Goal: Transaction & Acquisition: Book appointment/travel/reservation

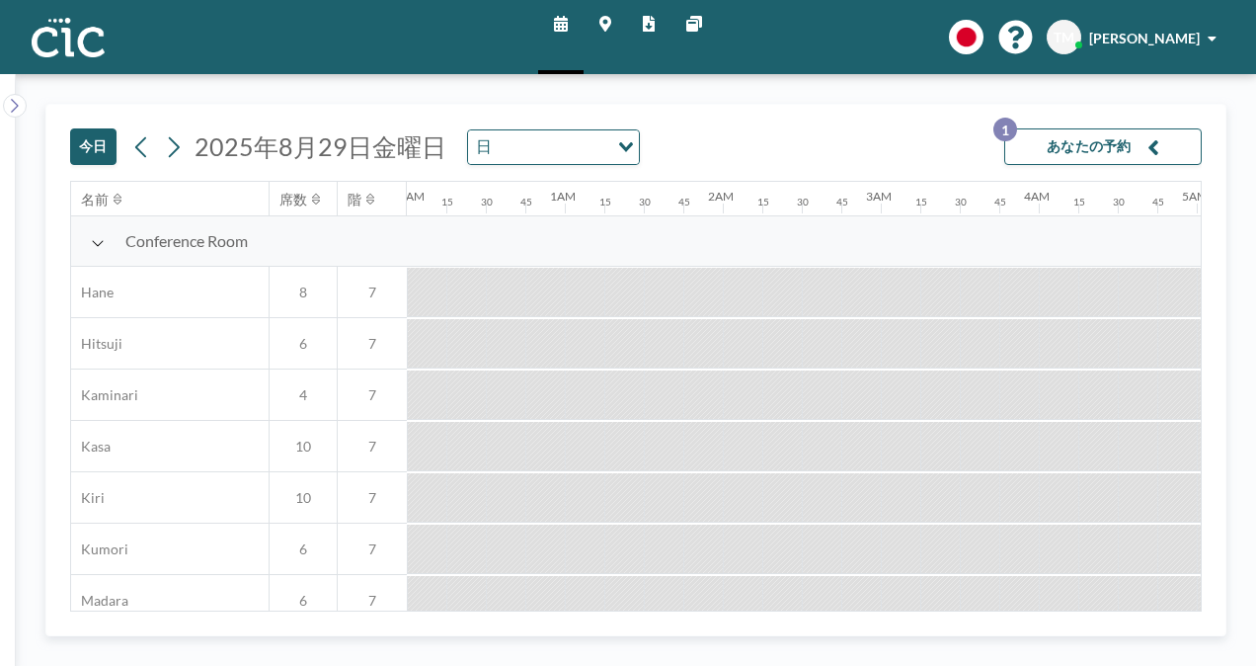
scroll to position [0, 1659]
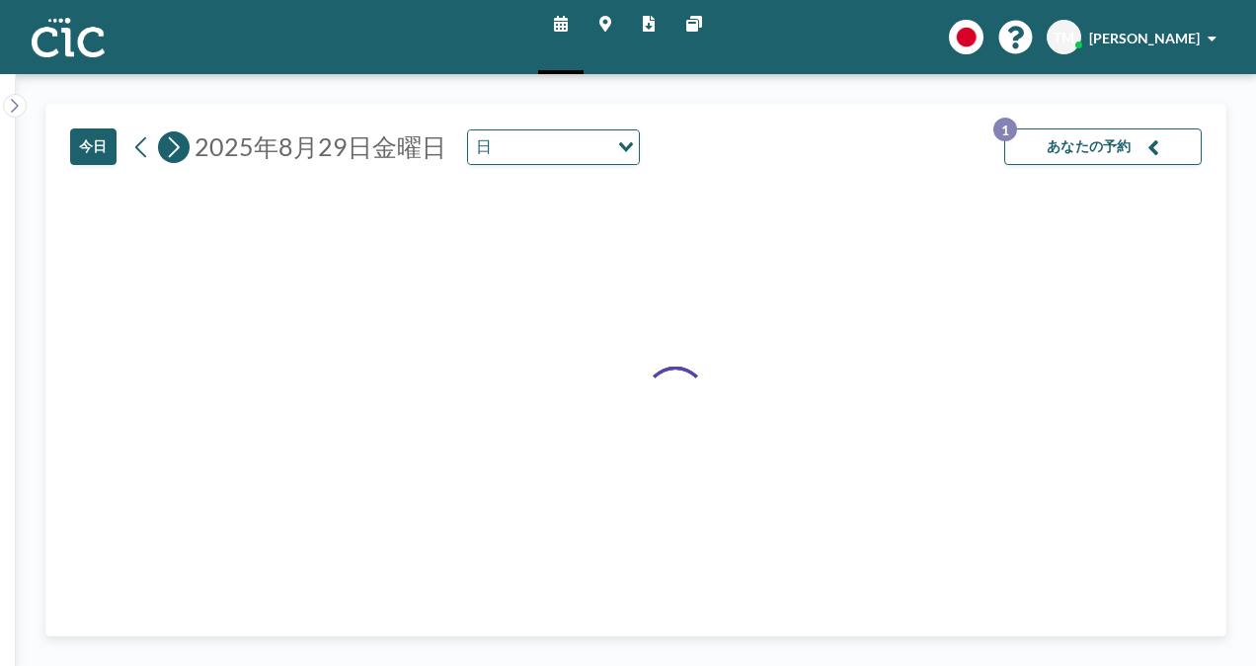
click at [172, 140] on icon at bounding box center [174, 146] width 11 height 21
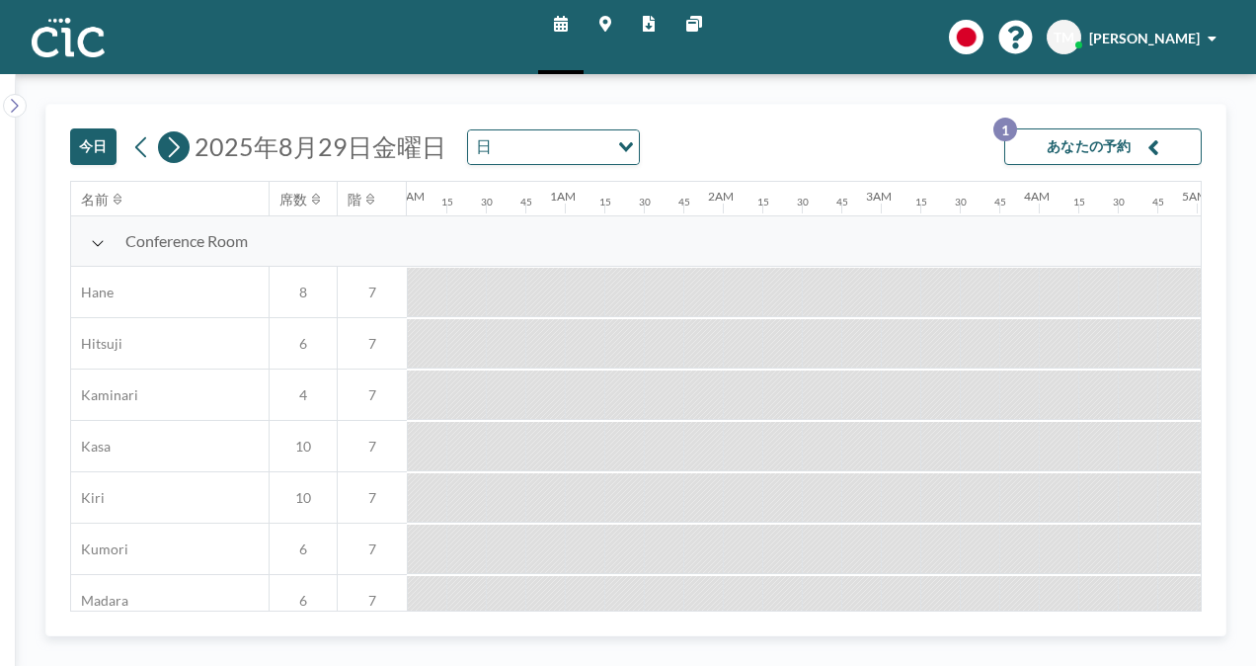
scroll to position [0, 0]
click at [172, 142] on icon at bounding box center [174, 146] width 11 height 21
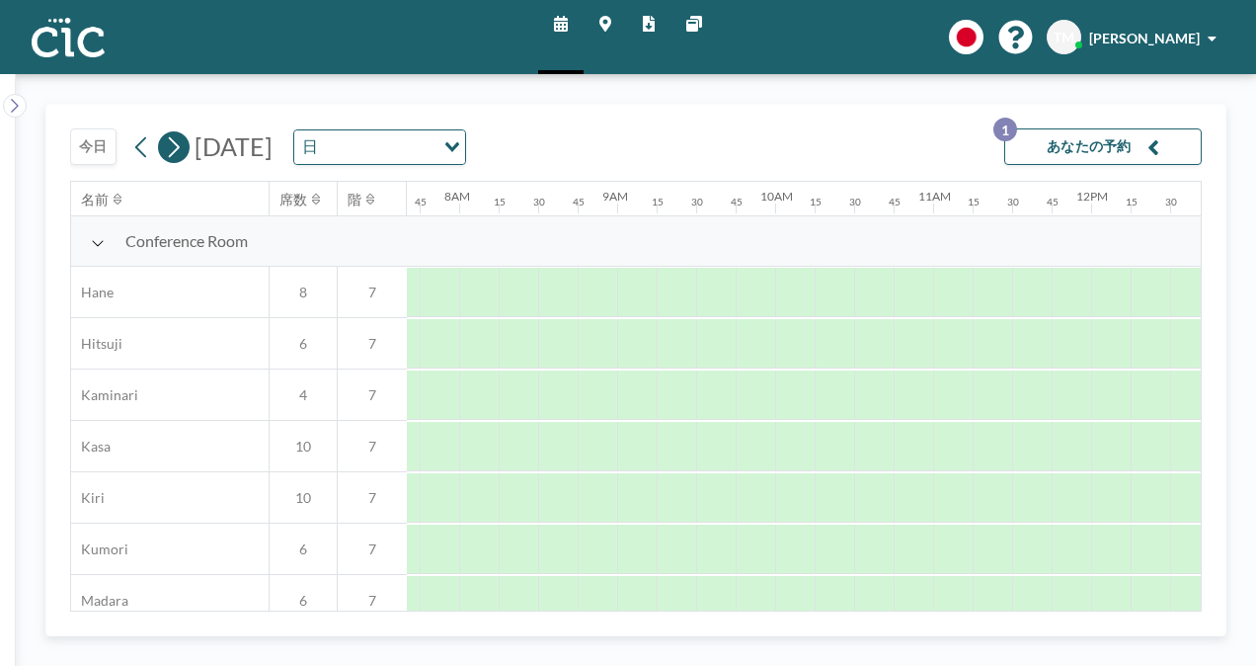
scroll to position [0, 1224]
click at [172, 142] on icon at bounding box center [174, 146] width 11 height 21
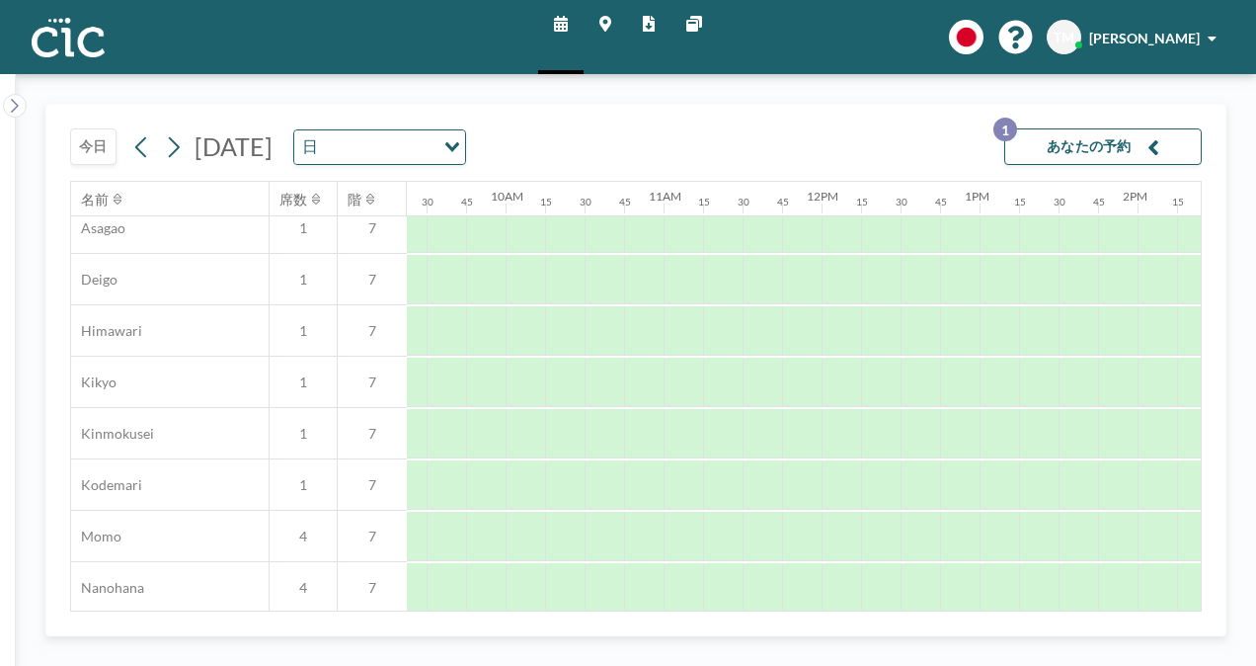
scroll to position [682, 1481]
click at [654, 532] on div at bounding box center [643, 533] width 39 height 49
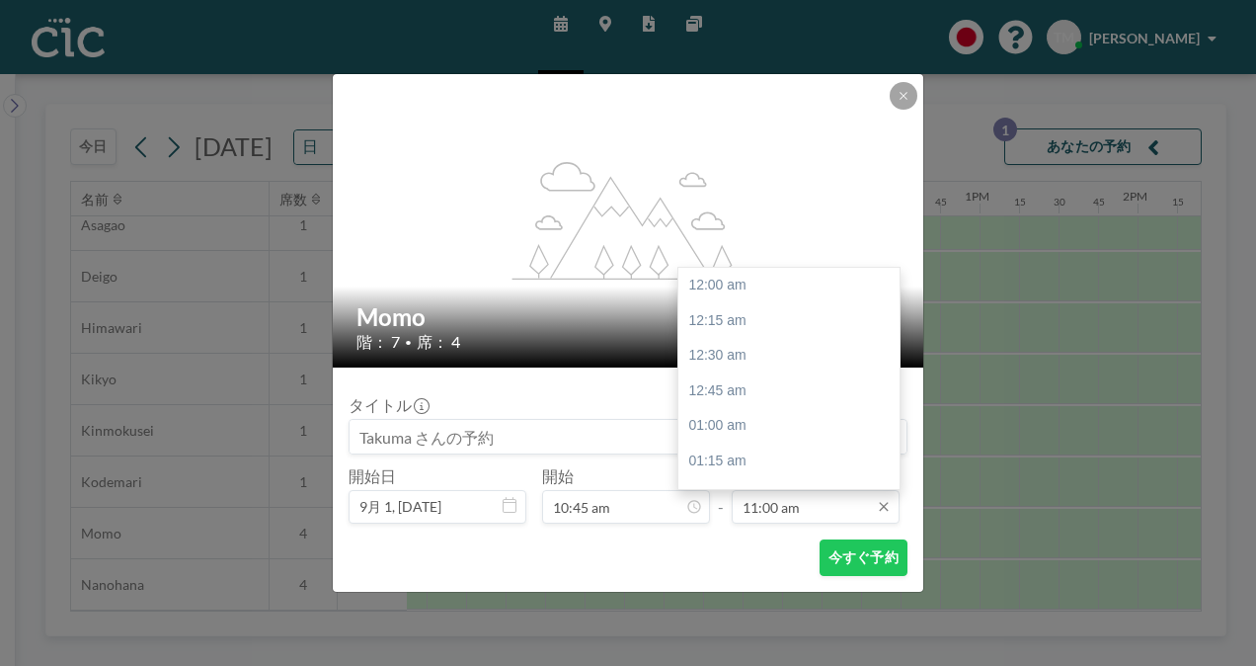
scroll to position [1546, 0]
click at [745, 430] on div "12:00 pm" at bounding box center [793, 427] width 231 height 36
type input "12:00 pm"
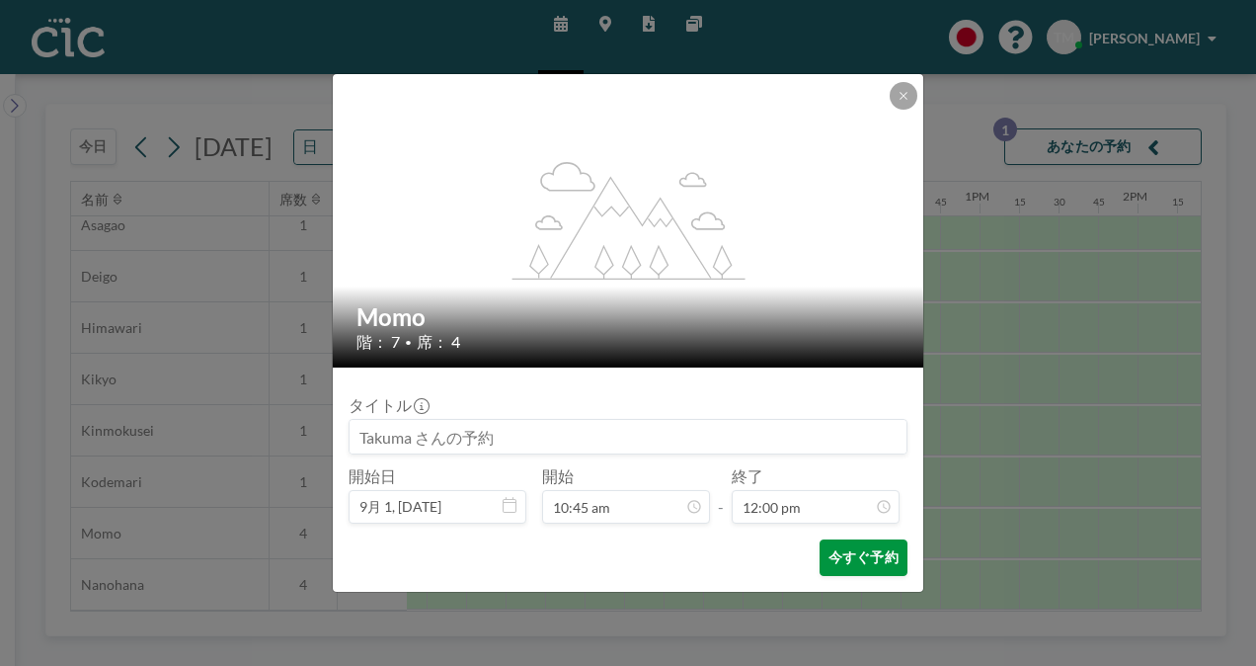
click at [863, 560] on button "今すぐ予約" at bounding box center [864, 557] width 88 height 37
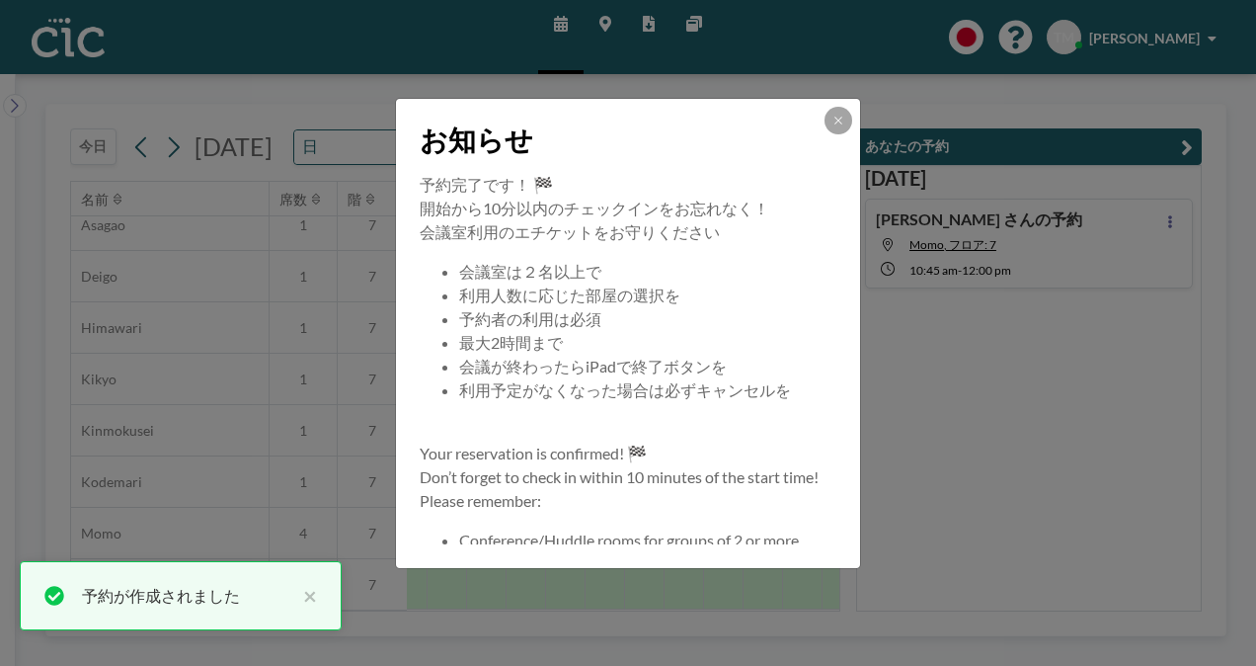
scroll to position [89, 0]
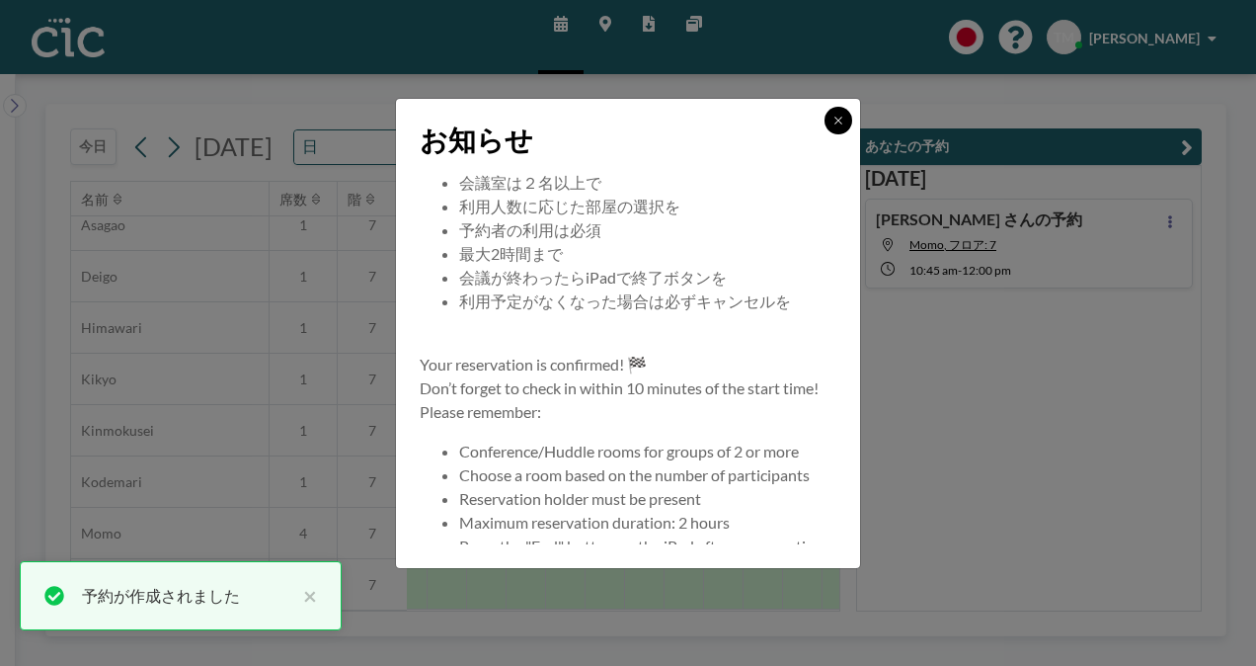
click at [833, 127] on button at bounding box center [838, 121] width 28 height 28
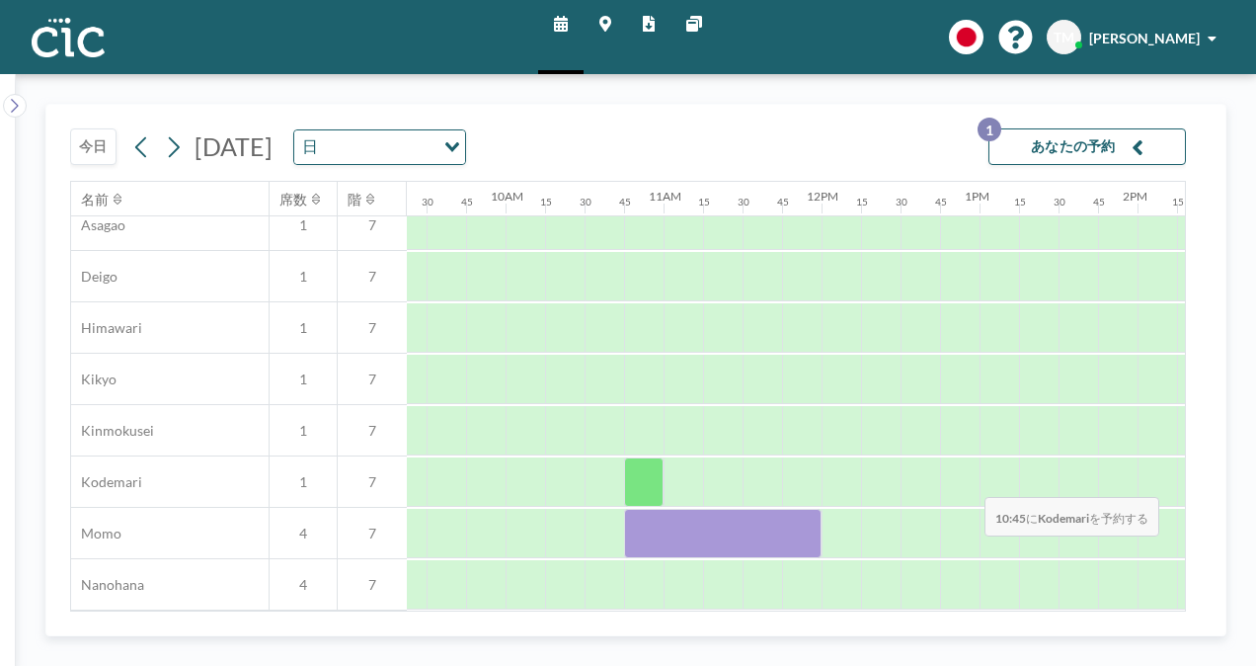
scroll to position [682, 1487]
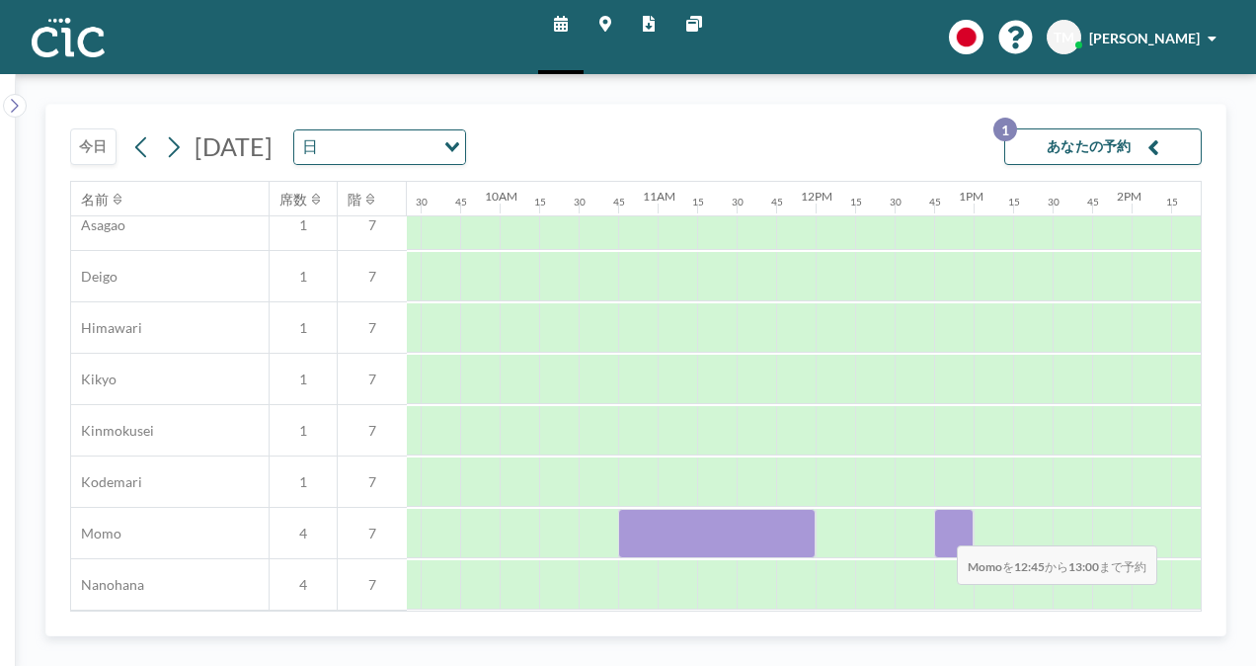
click at [941, 530] on div at bounding box center [953, 533] width 39 height 49
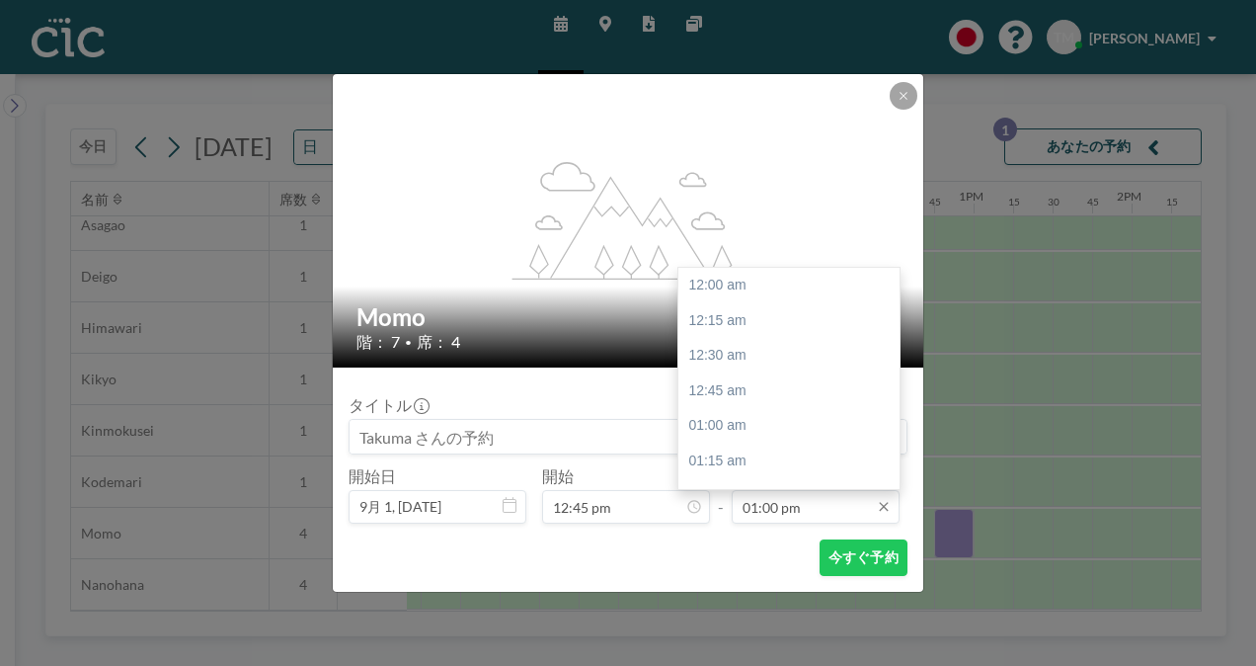
scroll to position [1828, 0]
click at [743, 393] on div "01:45 pm" at bounding box center [793, 391] width 231 height 36
type input "01:45 pm"
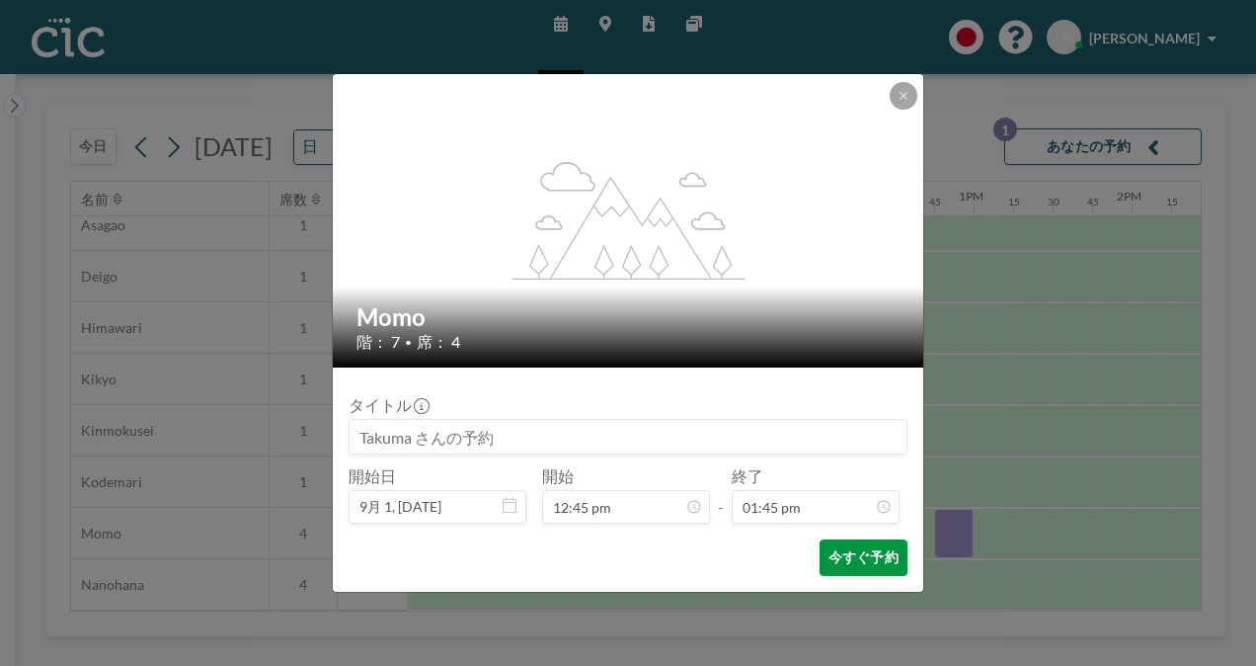
click at [851, 554] on button "今すぐ予約" at bounding box center [864, 557] width 88 height 37
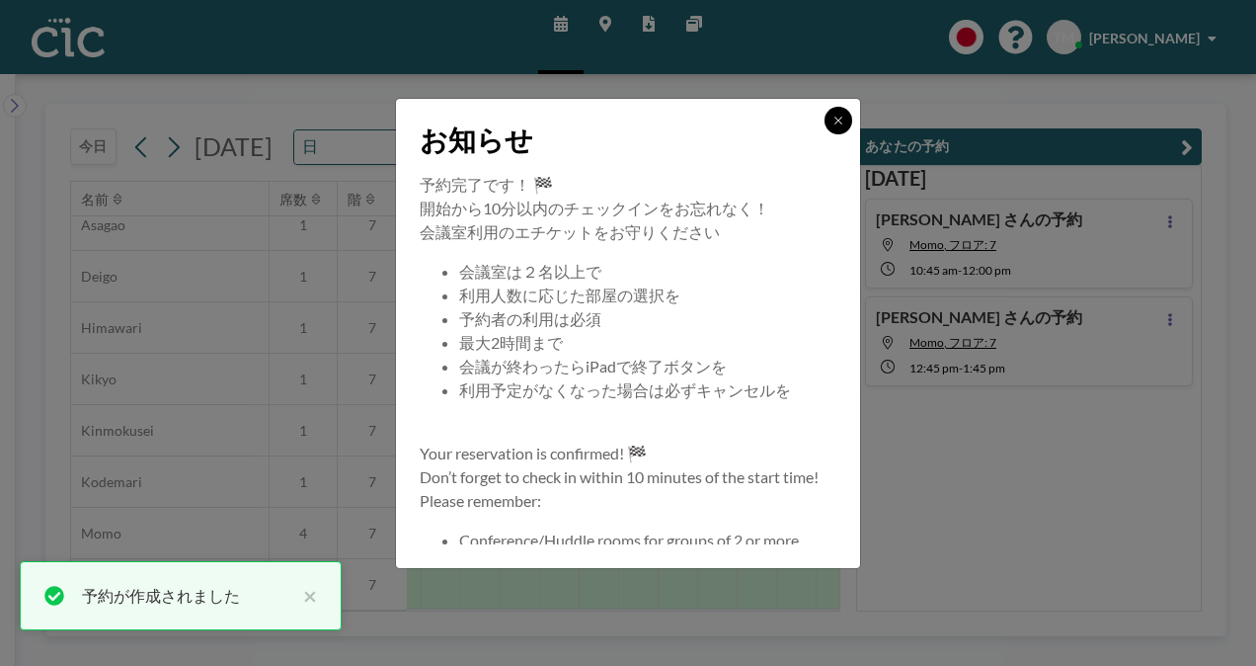
click at [839, 118] on icon at bounding box center [838, 121] width 12 height 12
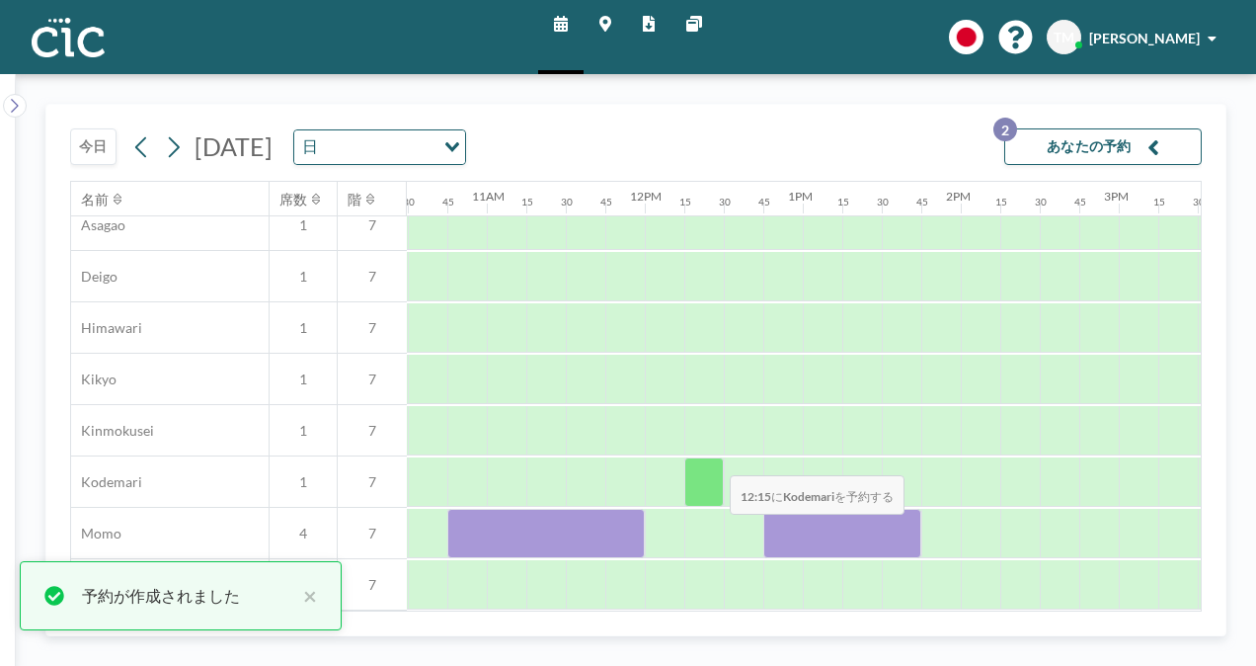
scroll to position [682, 1659]
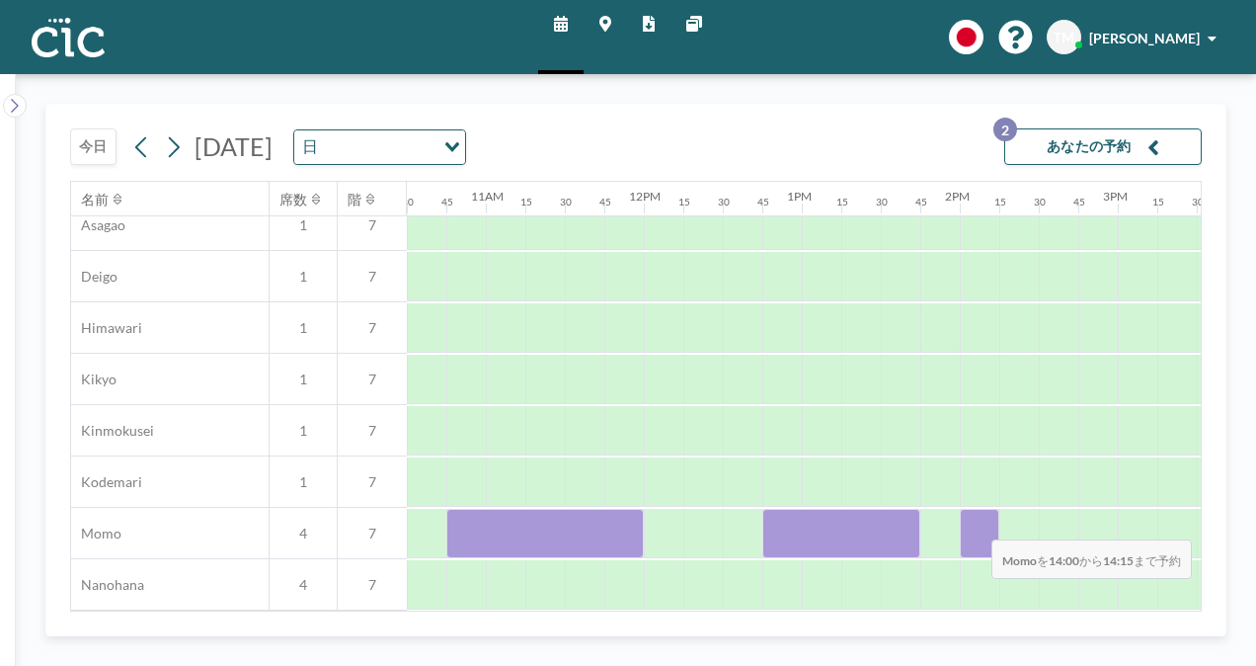
click at [976, 524] on div at bounding box center [979, 533] width 39 height 49
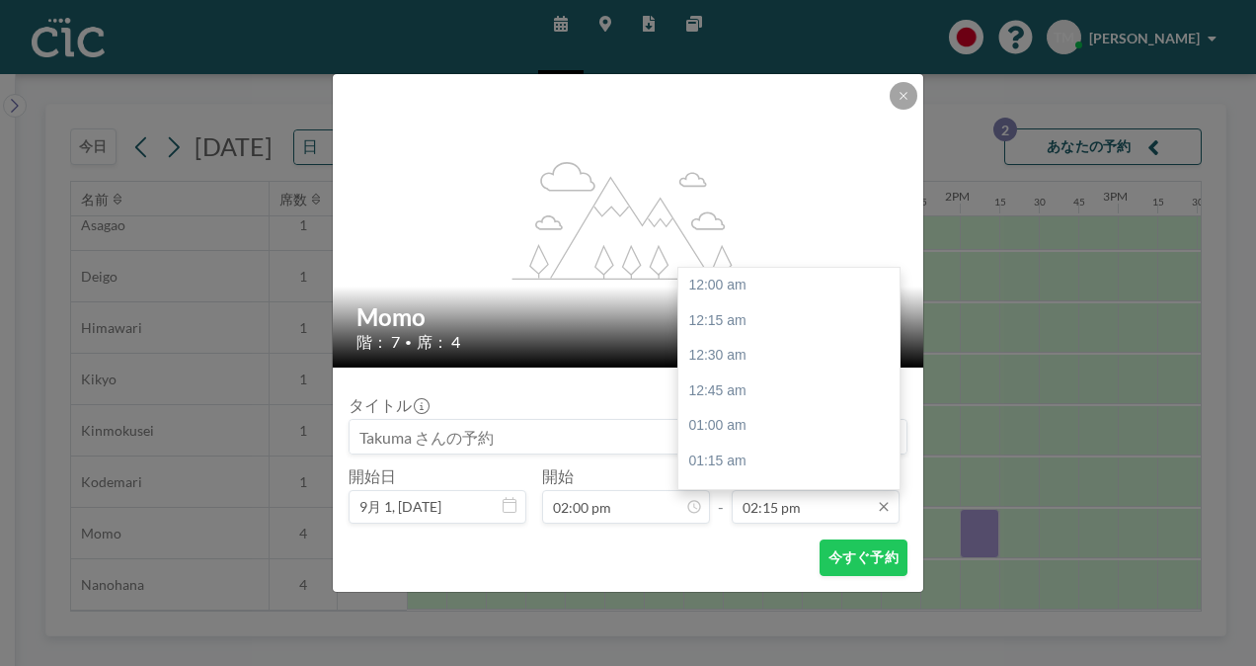
scroll to position [2003, 0]
click at [756, 450] on div "03:30 pm" at bounding box center [793, 461] width 231 height 36
type input "03:30 pm"
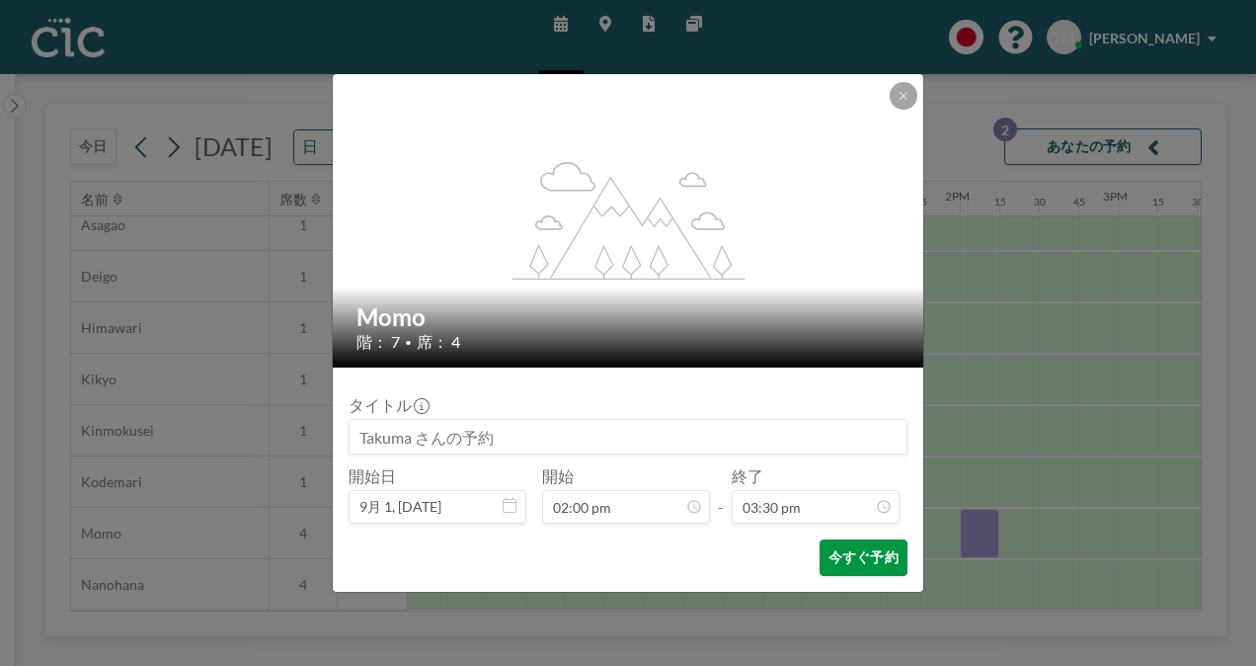
scroll to position [2179, 0]
click at [886, 562] on button "今すぐ予約" at bounding box center [864, 557] width 88 height 37
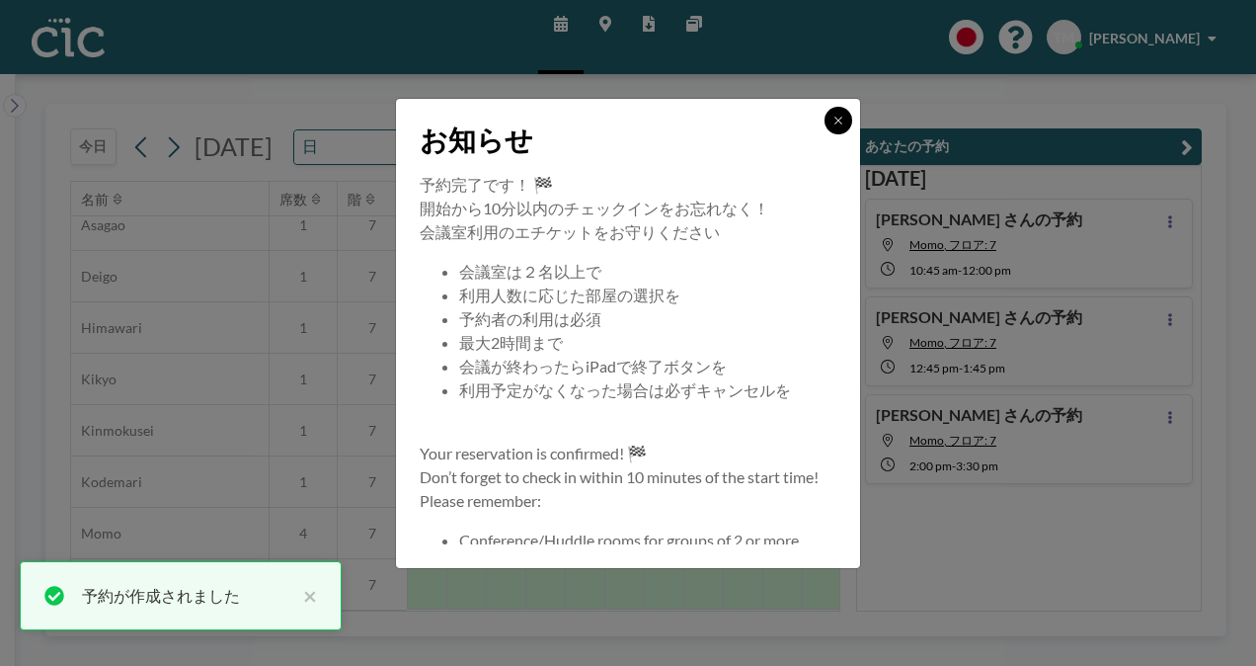
click at [847, 118] on button at bounding box center [838, 121] width 28 height 28
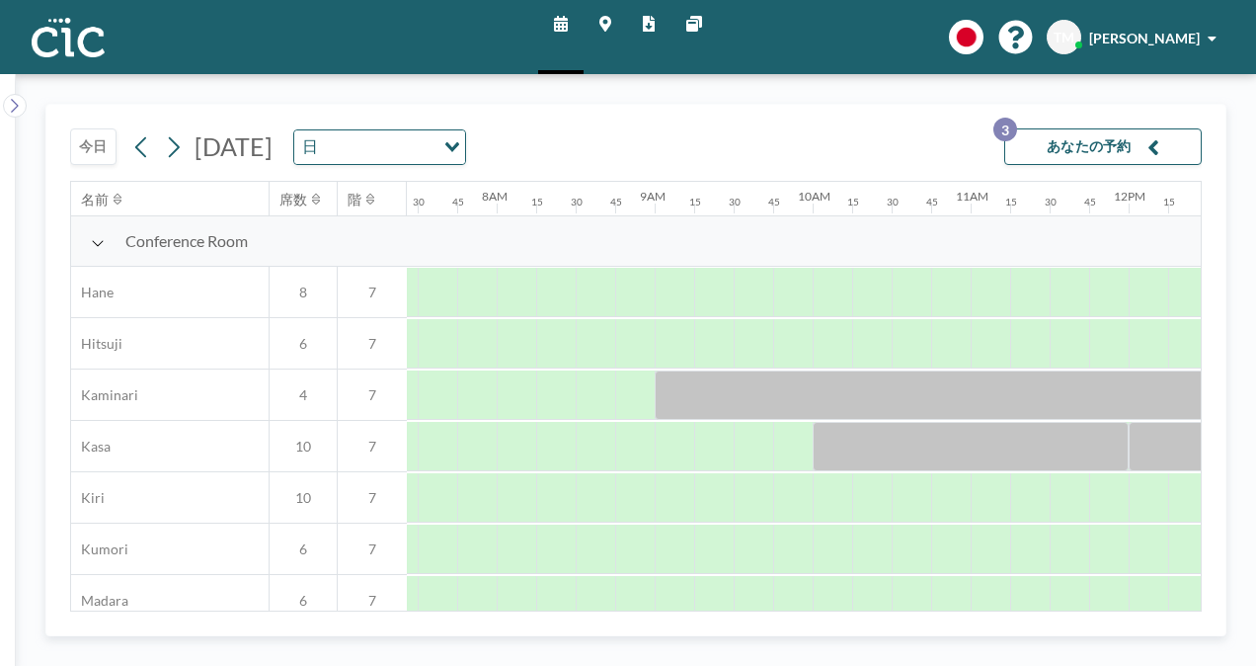
scroll to position [0, 1224]
